Goal: Check status: Check status

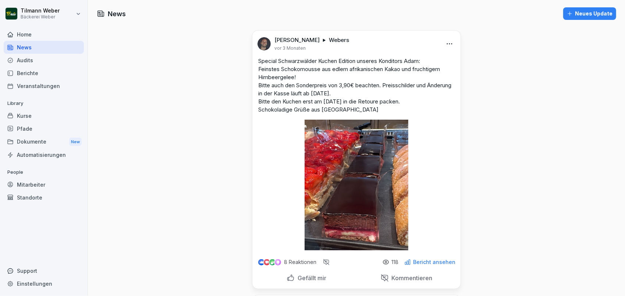
click at [27, 62] on div "Audits" at bounding box center [44, 60] width 80 height 13
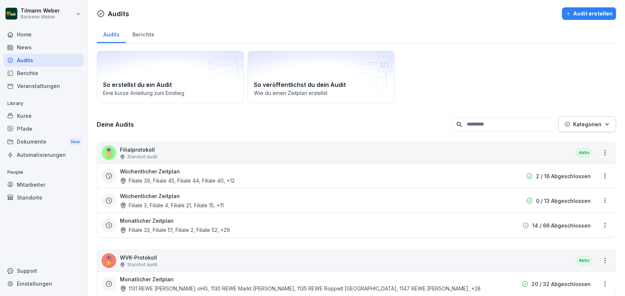
click at [178, 152] on div "🎖️ Filialprotokoll Standort audit Aktiv" at bounding box center [356, 152] width 519 height 21
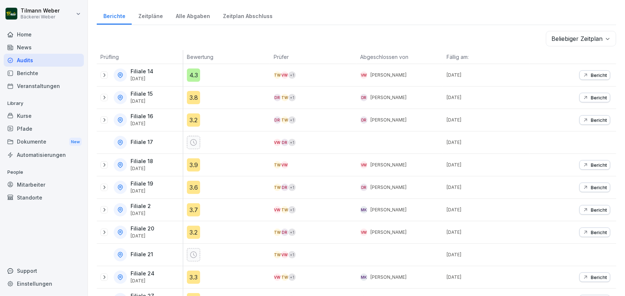
scroll to position [98, 0]
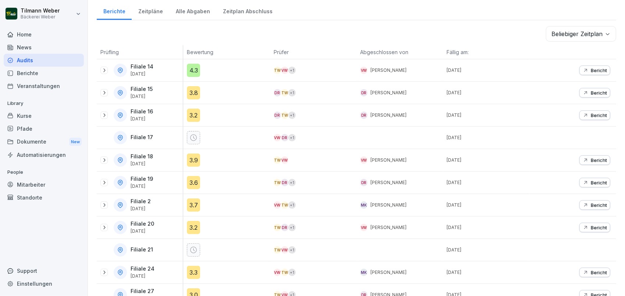
click at [102, 69] on icon at bounding box center [104, 70] width 6 height 6
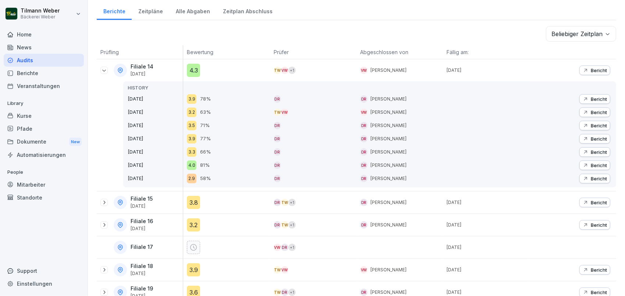
click at [147, 64] on p "Filiale 14" at bounding box center [142, 67] width 23 height 6
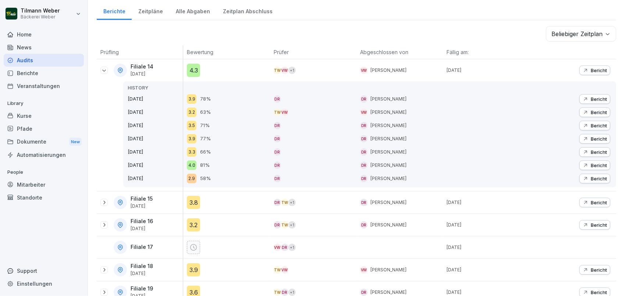
drag, startPoint x: 147, startPoint y: 64, endPoint x: 140, endPoint y: 71, distance: 10.2
click at [140, 71] on p "[DATE]" at bounding box center [142, 73] width 23 height 5
drag, startPoint x: 131, startPoint y: 74, endPoint x: 157, endPoint y: 73, distance: 25.8
click at [153, 73] on p "[DATE]" at bounding box center [142, 73] width 23 height 5
click at [584, 70] on div "Bericht" at bounding box center [595, 70] width 24 height 6
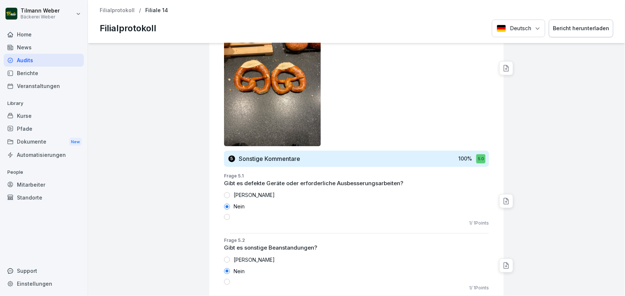
scroll to position [1508, 0]
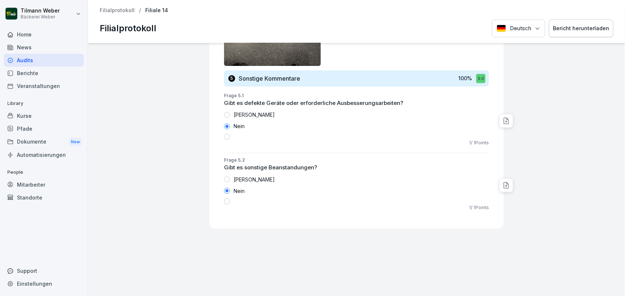
click at [124, 10] on p "Filialprotokoll" at bounding box center [117, 10] width 35 height 6
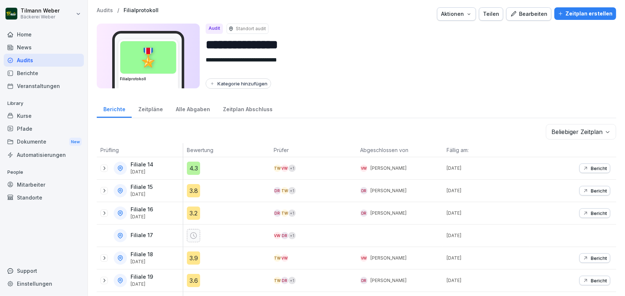
click at [106, 189] on icon at bounding box center [104, 191] width 6 height 6
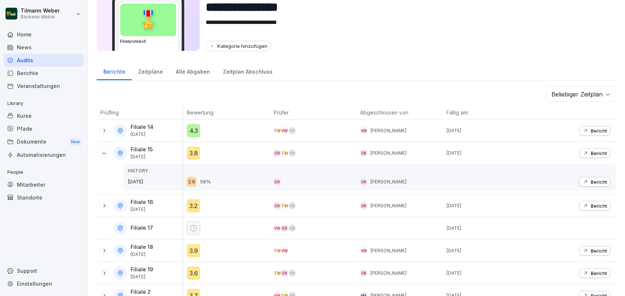
scroll to position [49, 0]
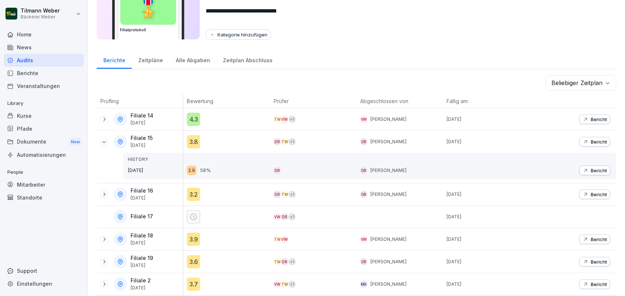
click at [106, 194] on icon at bounding box center [104, 194] width 6 height 6
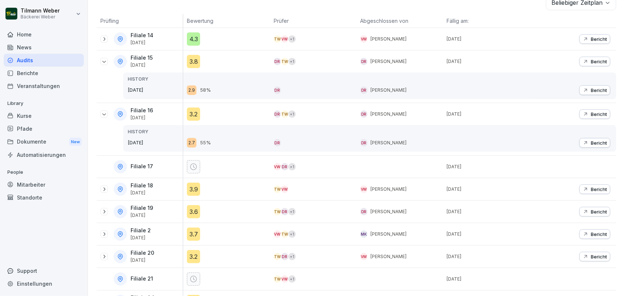
scroll to position [147, 0]
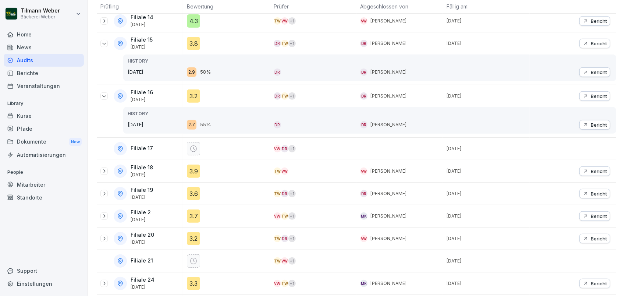
click at [103, 170] on icon at bounding box center [104, 171] width 6 height 6
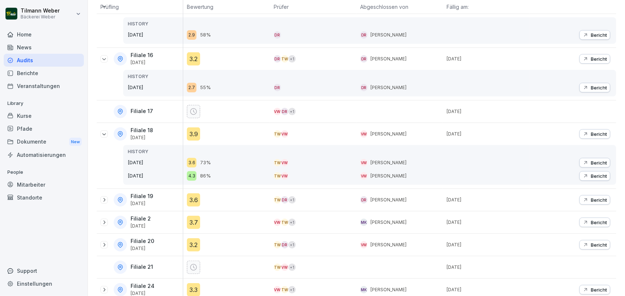
scroll to position [196, 0]
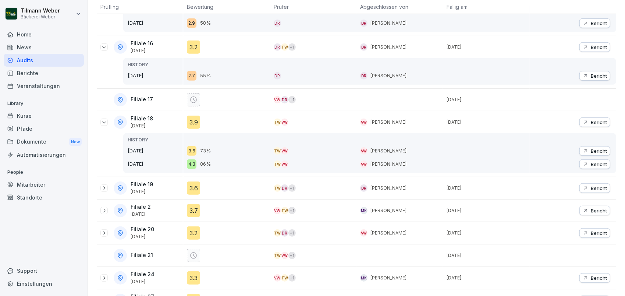
click at [583, 119] on icon "button" at bounding box center [586, 122] width 6 height 6
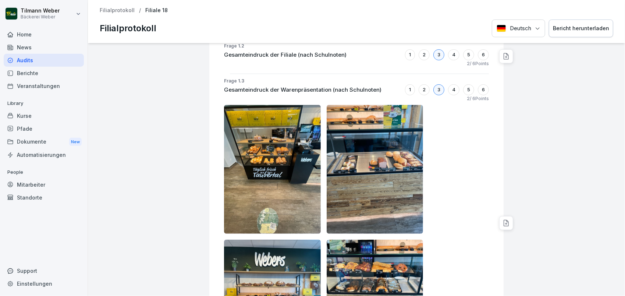
scroll to position [181, 0]
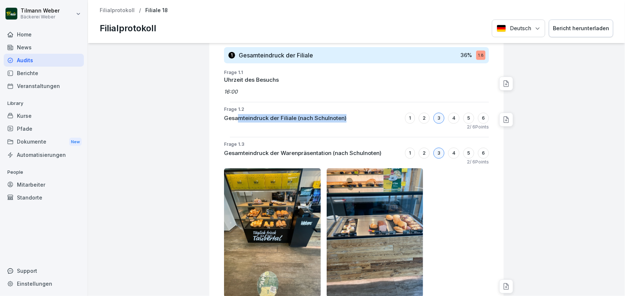
drag, startPoint x: 234, startPoint y: 117, endPoint x: 341, endPoint y: 117, distance: 106.7
click at [341, 117] on div "Gesamteindruck der Filiale (nach Schulnoten) 1 2 3 4 5 6" at bounding box center [356, 118] width 265 height 11
drag, startPoint x: 341, startPoint y: 117, endPoint x: 372, endPoint y: 122, distance: 32.1
click at [372, 124] on div "2 / 6 Points" at bounding box center [356, 127] width 265 height 7
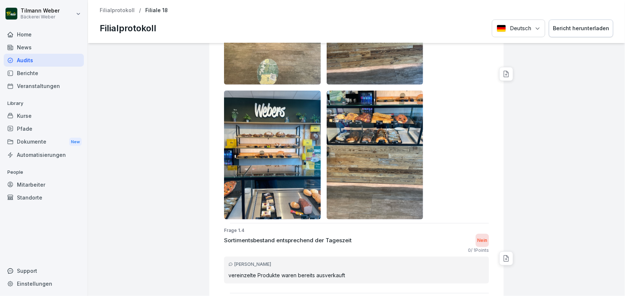
scroll to position [377, 0]
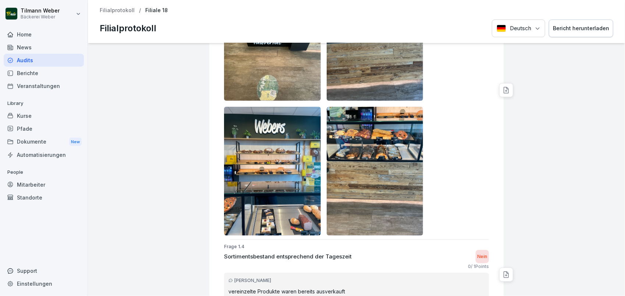
click at [281, 175] on img at bounding box center [272, 171] width 97 height 129
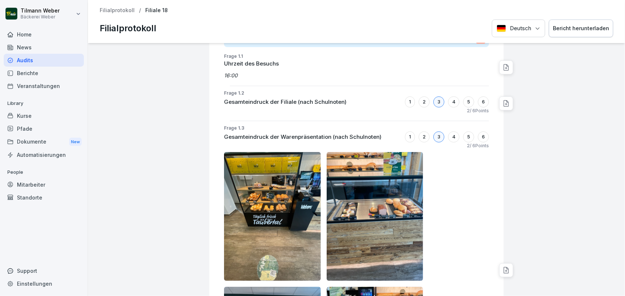
scroll to position [196, 0]
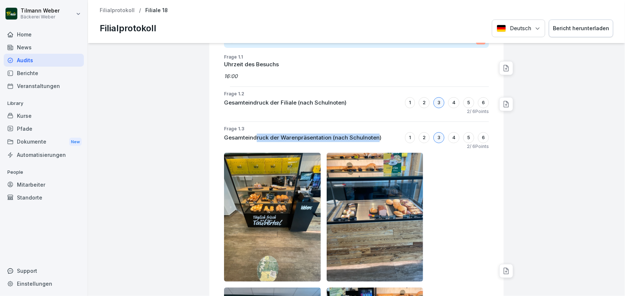
drag, startPoint x: 249, startPoint y: 139, endPoint x: 371, endPoint y: 137, distance: 121.5
click at [371, 137] on p "Gesamteindruck der Warenpräsentation (nach Schulnoten)" at bounding box center [303, 138] width 158 height 8
drag, startPoint x: 371, startPoint y: 137, endPoint x: 423, endPoint y: 172, distance: 62.8
click at [423, 172] on div at bounding box center [356, 285] width 265 height 264
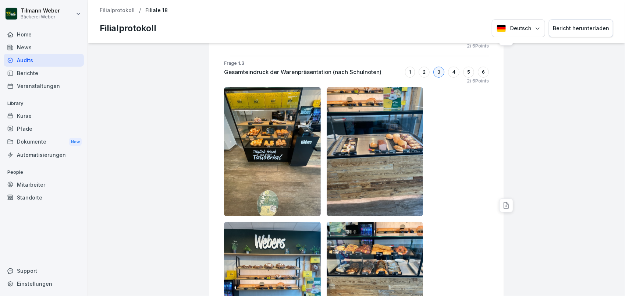
scroll to position [98, 0]
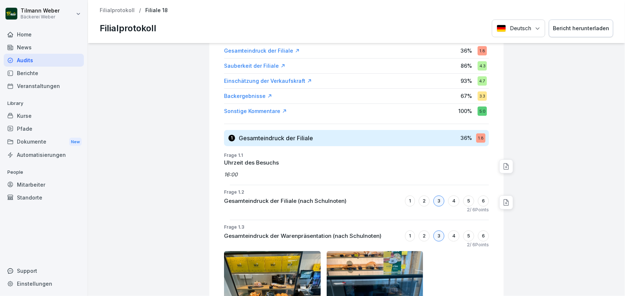
click at [110, 11] on p "Filialprotokoll" at bounding box center [117, 10] width 35 height 6
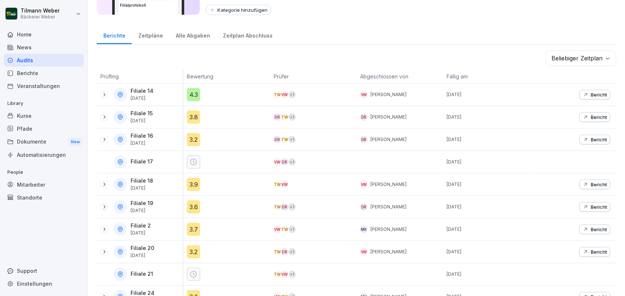
scroll to position [147, 0]
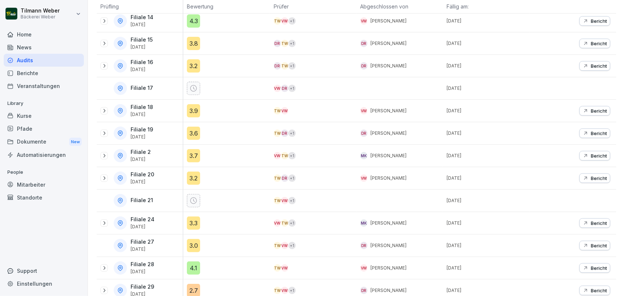
click at [103, 133] on icon at bounding box center [104, 133] width 6 height 6
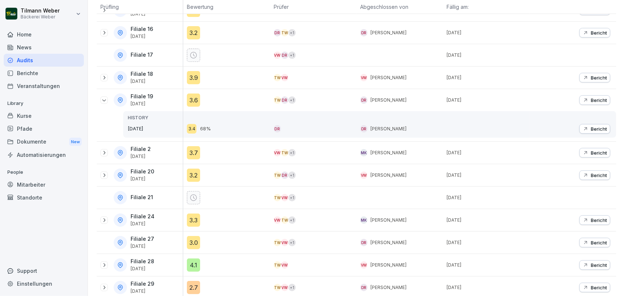
scroll to position [196, 0]
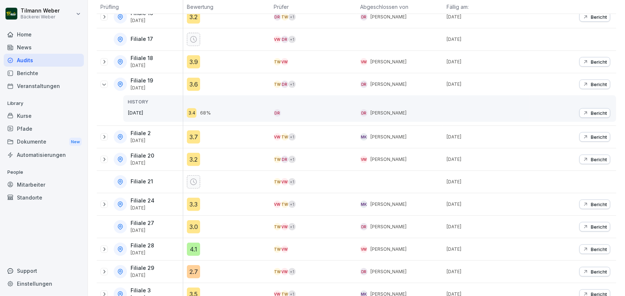
click at [103, 134] on icon at bounding box center [104, 137] width 6 height 6
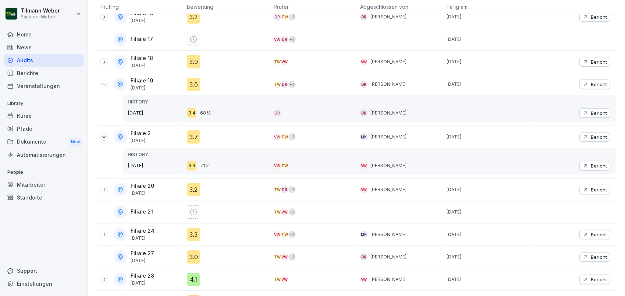
click at [583, 135] on icon "button" at bounding box center [586, 137] width 6 height 6
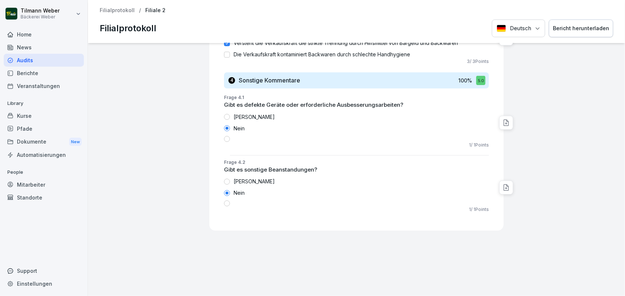
scroll to position [1139, 0]
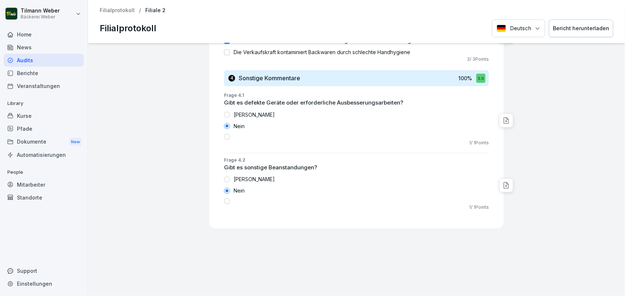
click at [121, 7] on div "Filialprotokoll / Filiale 2 Filialprotokoll Deutsch Bericht herunterladen" at bounding box center [356, 21] width 537 height 43
click at [123, 10] on p "Filialprotokoll" at bounding box center [117, 10] width 35 height 6
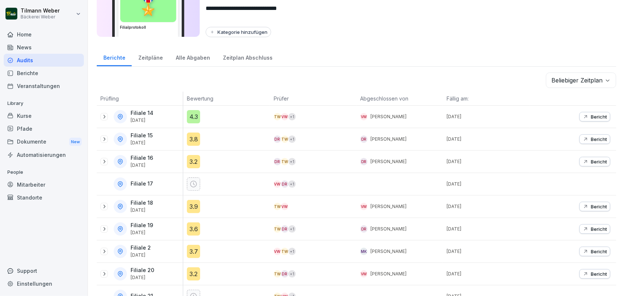
scroll to position [98, 0]
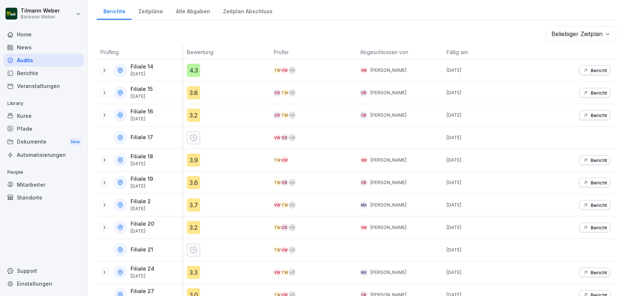
click at [103, 226] on icon at bounding box center [104, 228] width 6 height 6
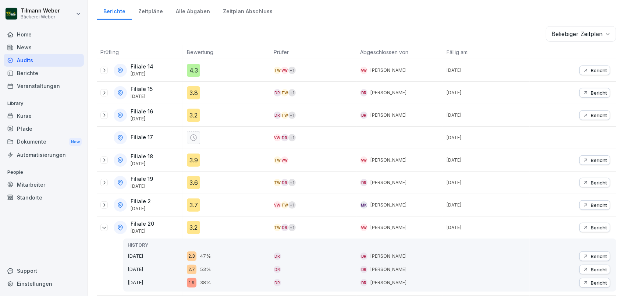
scroll to position [147, 0]
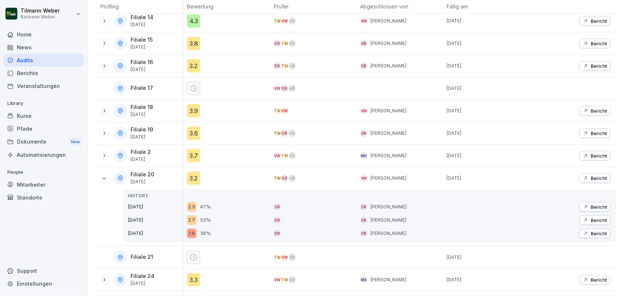
click at [191, 177] on div "3.2" at bounding box center [193, 178] width 13 height 13
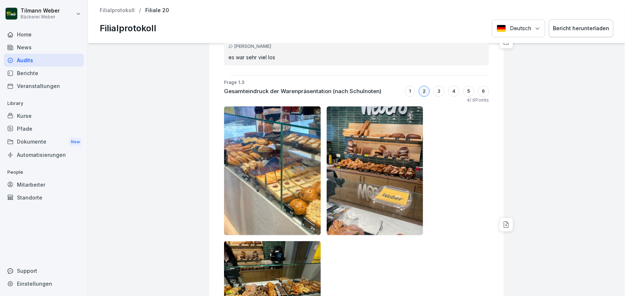
scroll to position [294, 0]
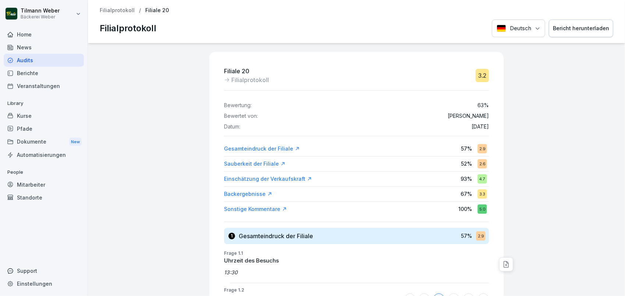
click at [115, 11] on p "Filialprotokoll" at bounding box center [117, 10] width 35 height 6
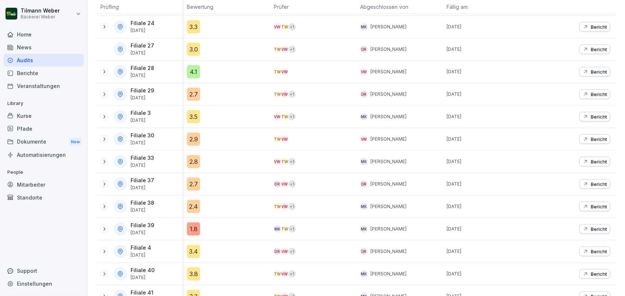
scroll to position [589, 0]
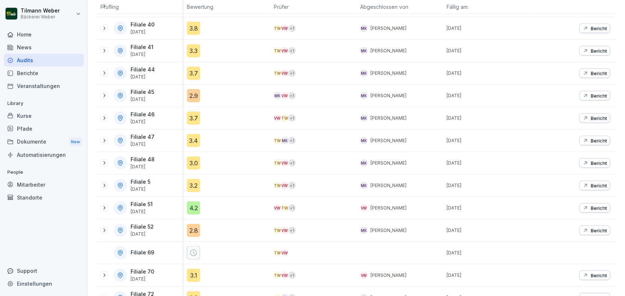
click at [194, 206] on div "4.2" at bounding box center [193, 207] width 13 height 13
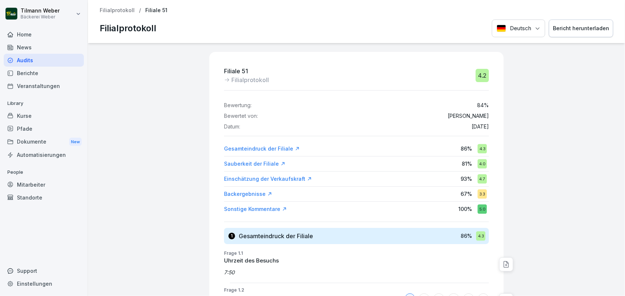
click at [272, 149] on div "Gesamteindruck der Filiale" at bounding box center [262, 148] width 76 height 7
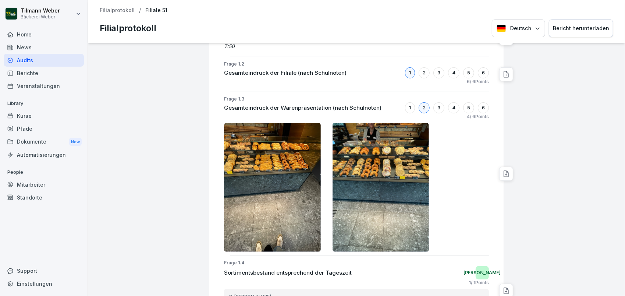
scroll to position [380, 0]
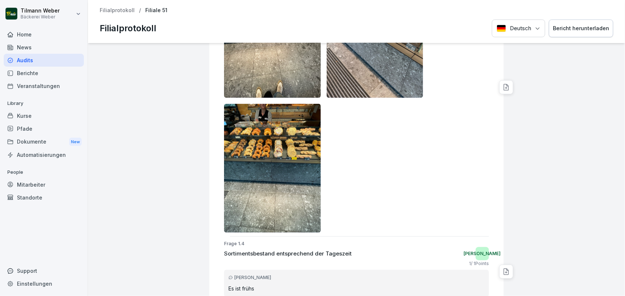
click at [249, 130] on img at bounding box center [272, 168] width 97 height 129
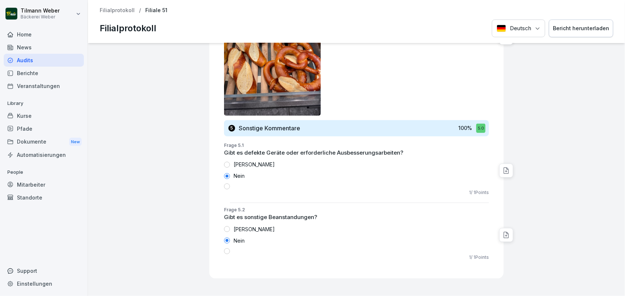
scroll to position [1460, 0]
